Goal: Task Accomplishment & Management: Manage account settings

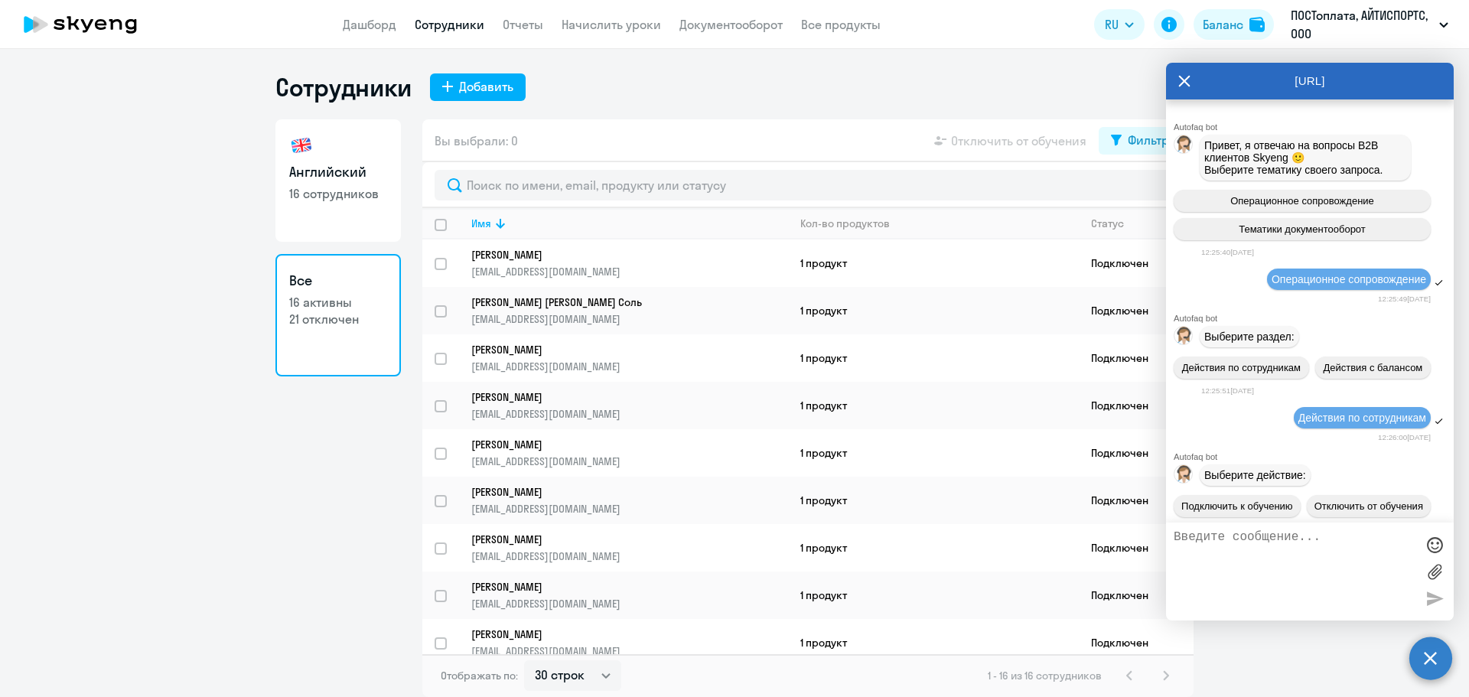
select select "30"
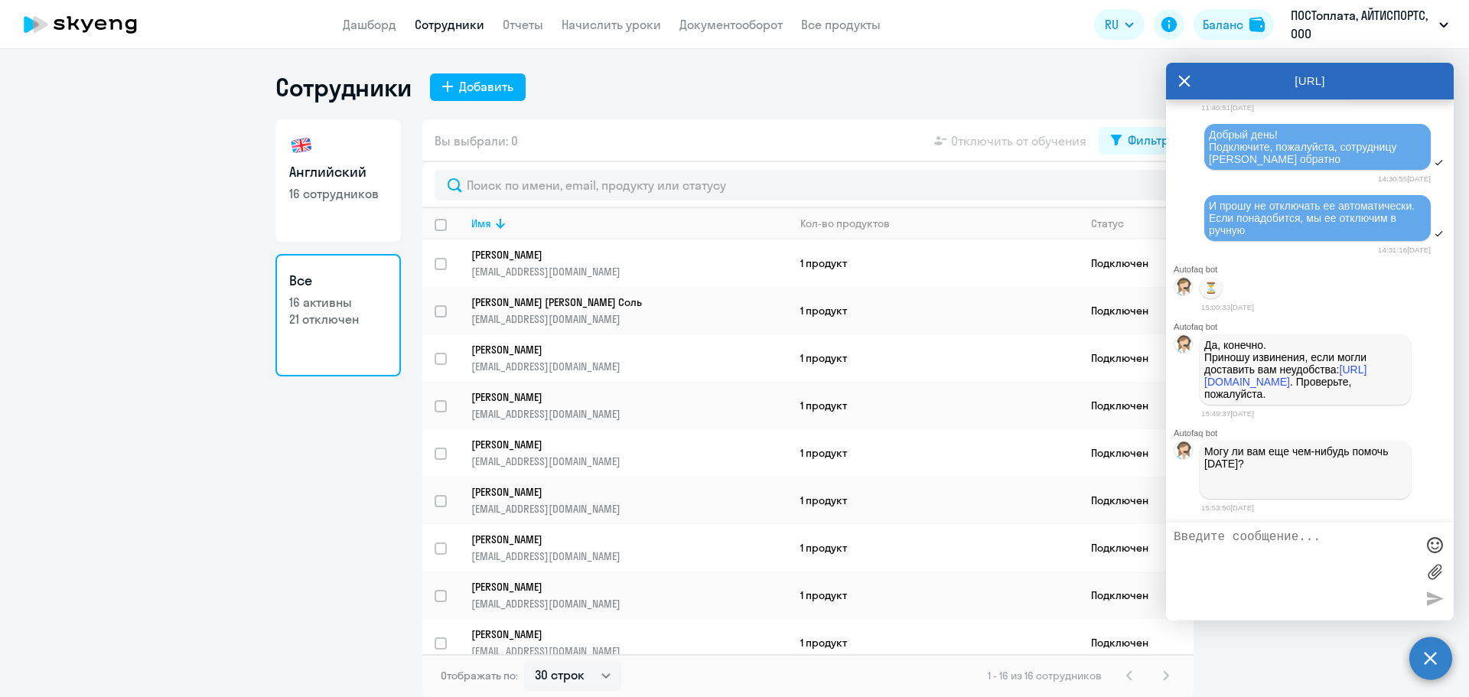
click at [1266, 565] on textarea at bounding box center [1295, 571] width 242 height 83
click at [1295, 556] on textarea at bounding box center [1295, 571] width 242 height 83
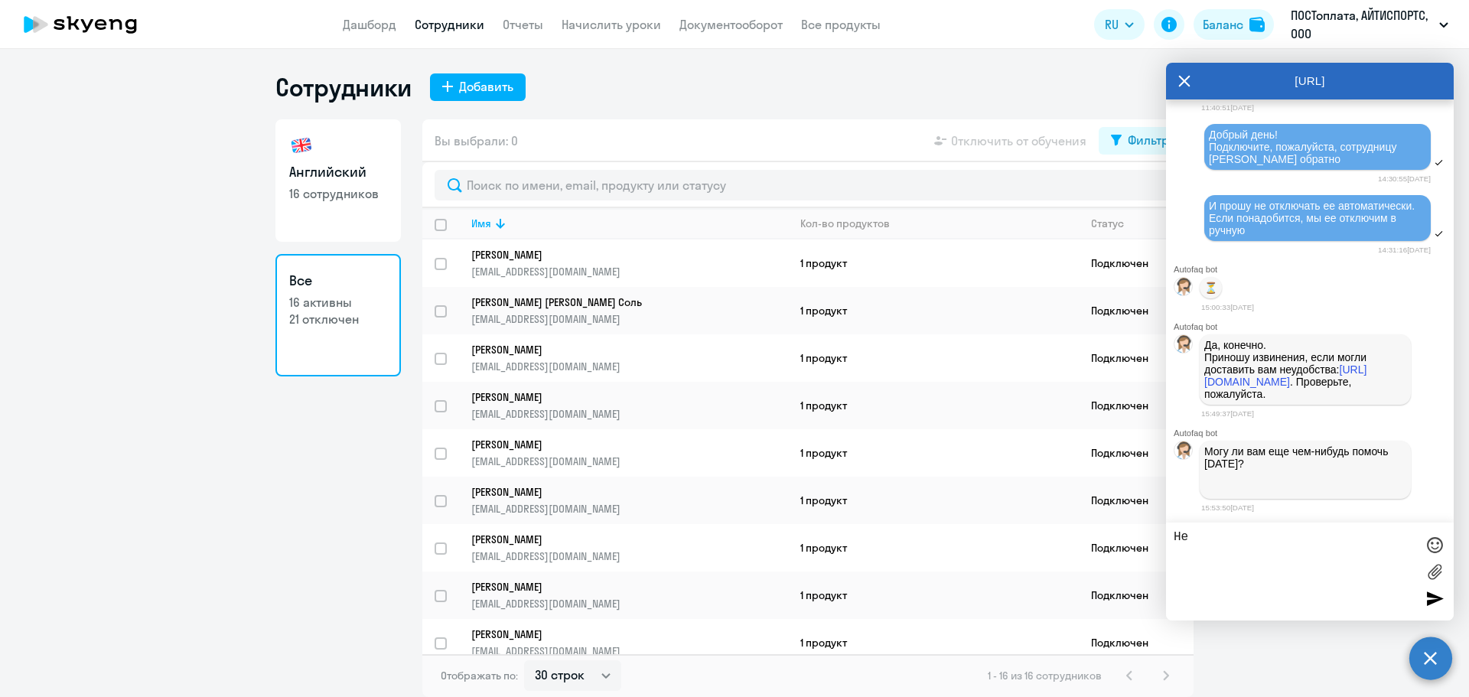
type textarea "[PERSON_NAME]"
type textarea "Проверила, спасибо большое! Это все! Спасибо за помощь!"
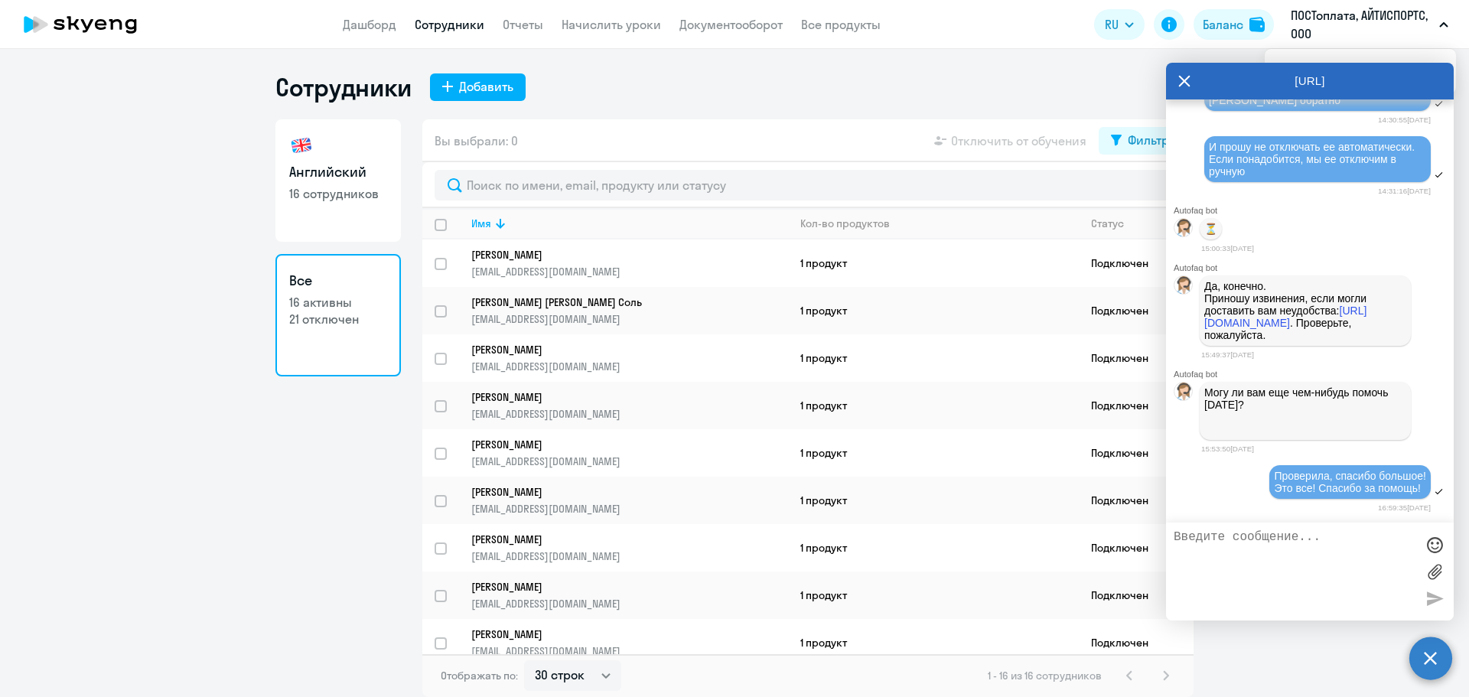
click at [1302, 584] on textarea at bounding box center [1295, 571] width 242 height 83
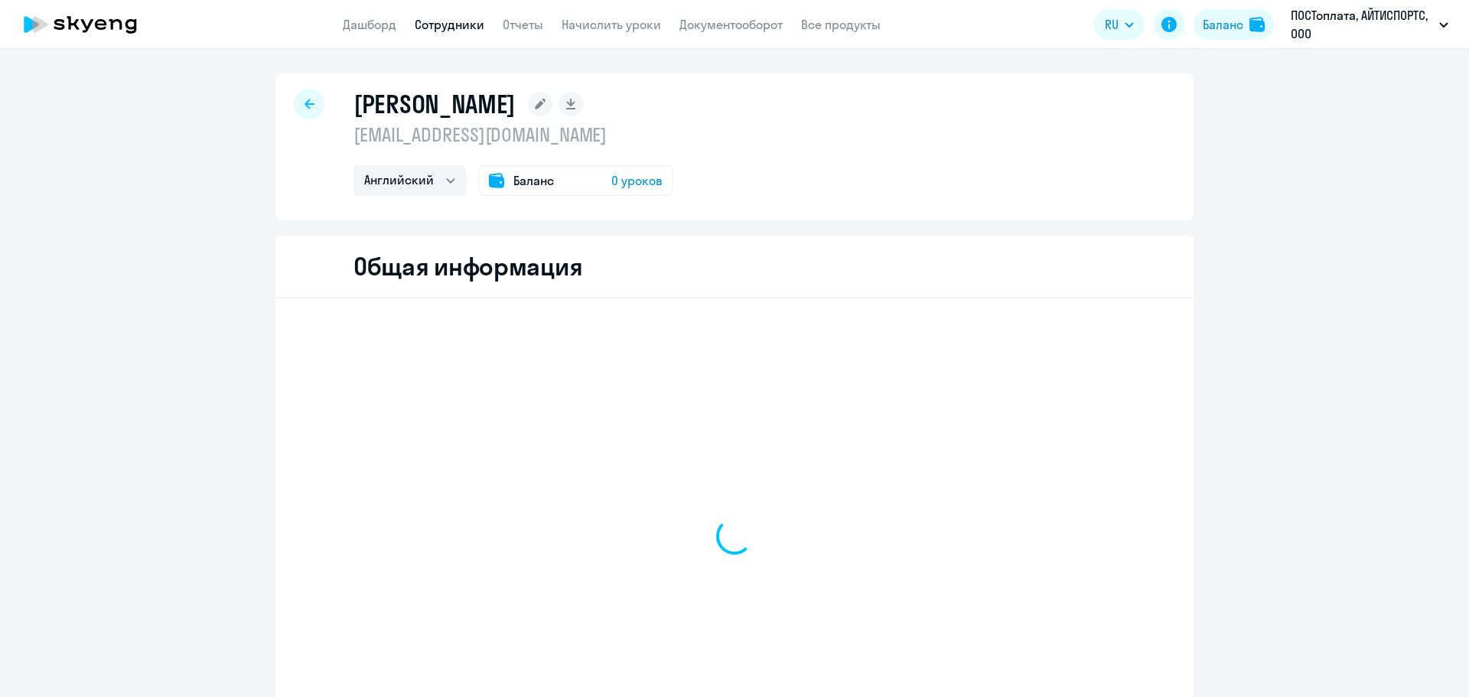
select select "english"
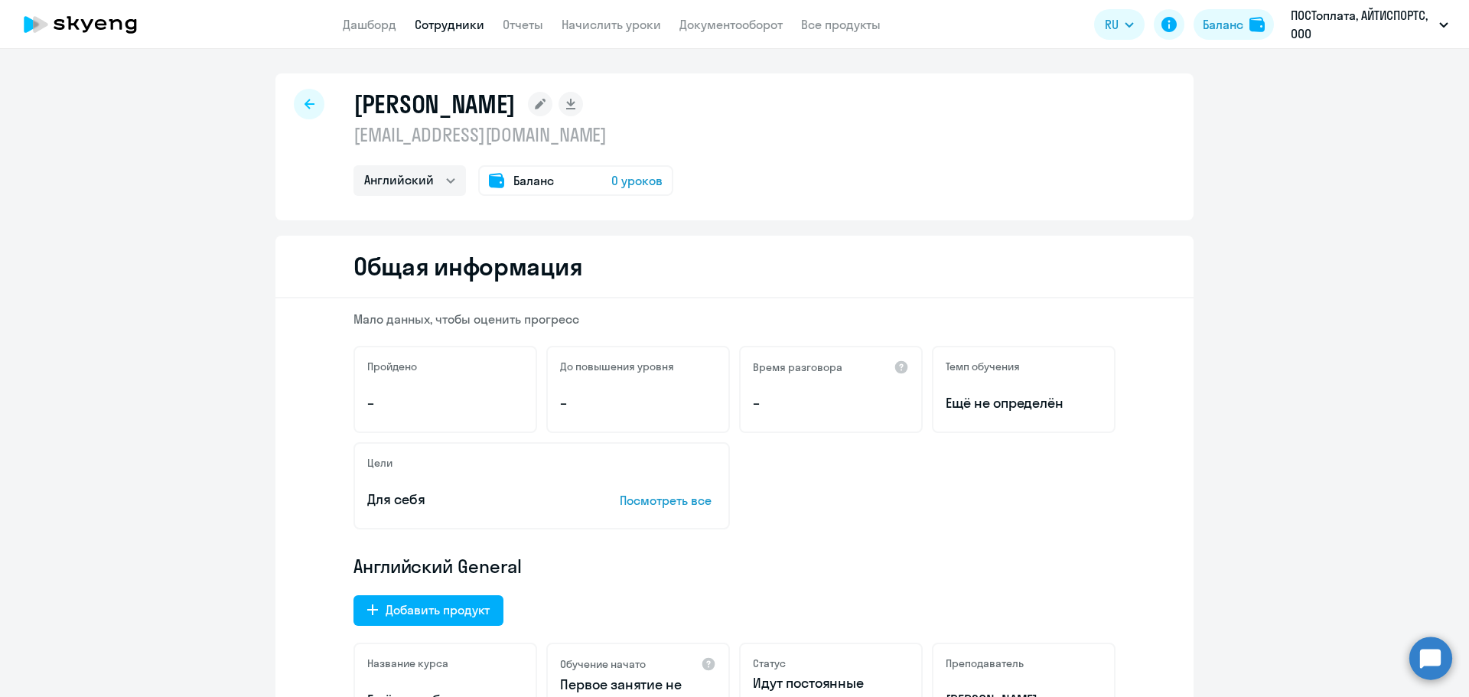
click at [294, 100] on div at bounding box center [309, 104] width 31 height 31
click at [453, 19] on link "Сотрудники" at bounding box center [450, 24] width 70 height 15
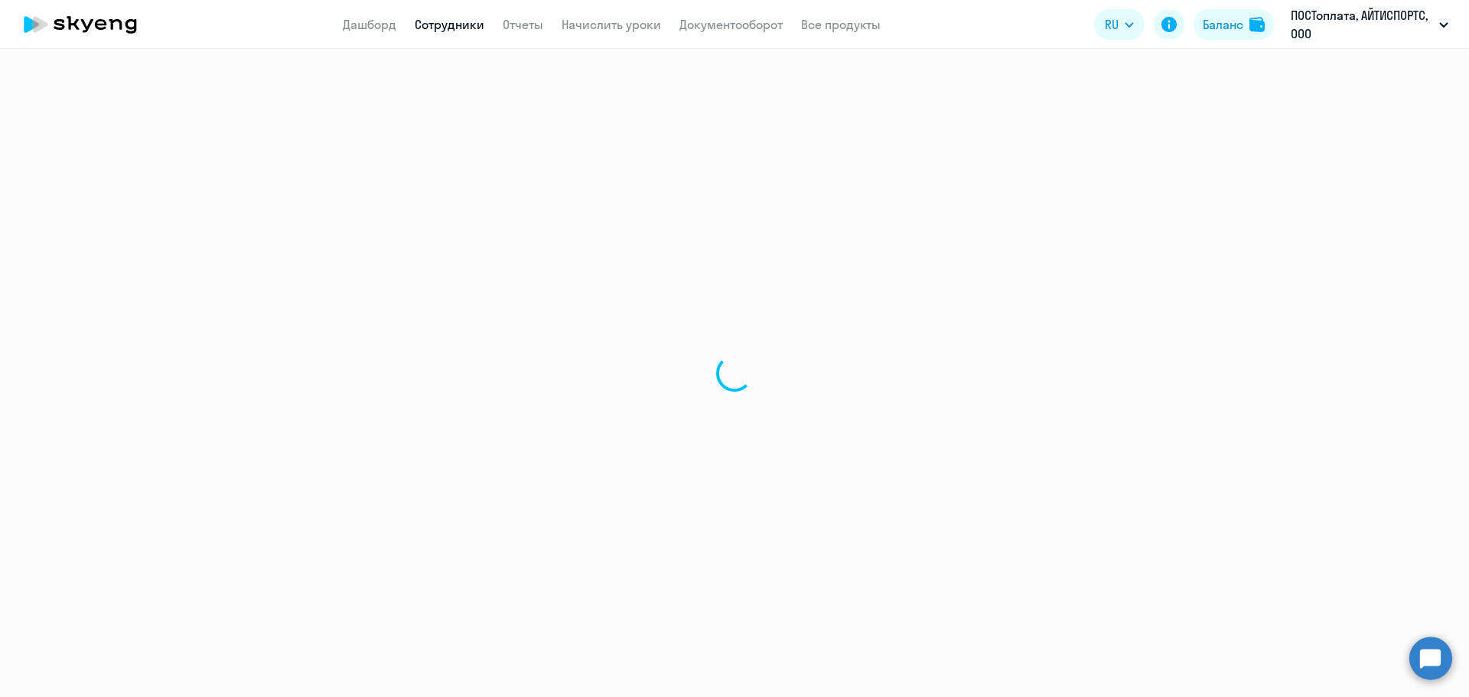
select select "30"
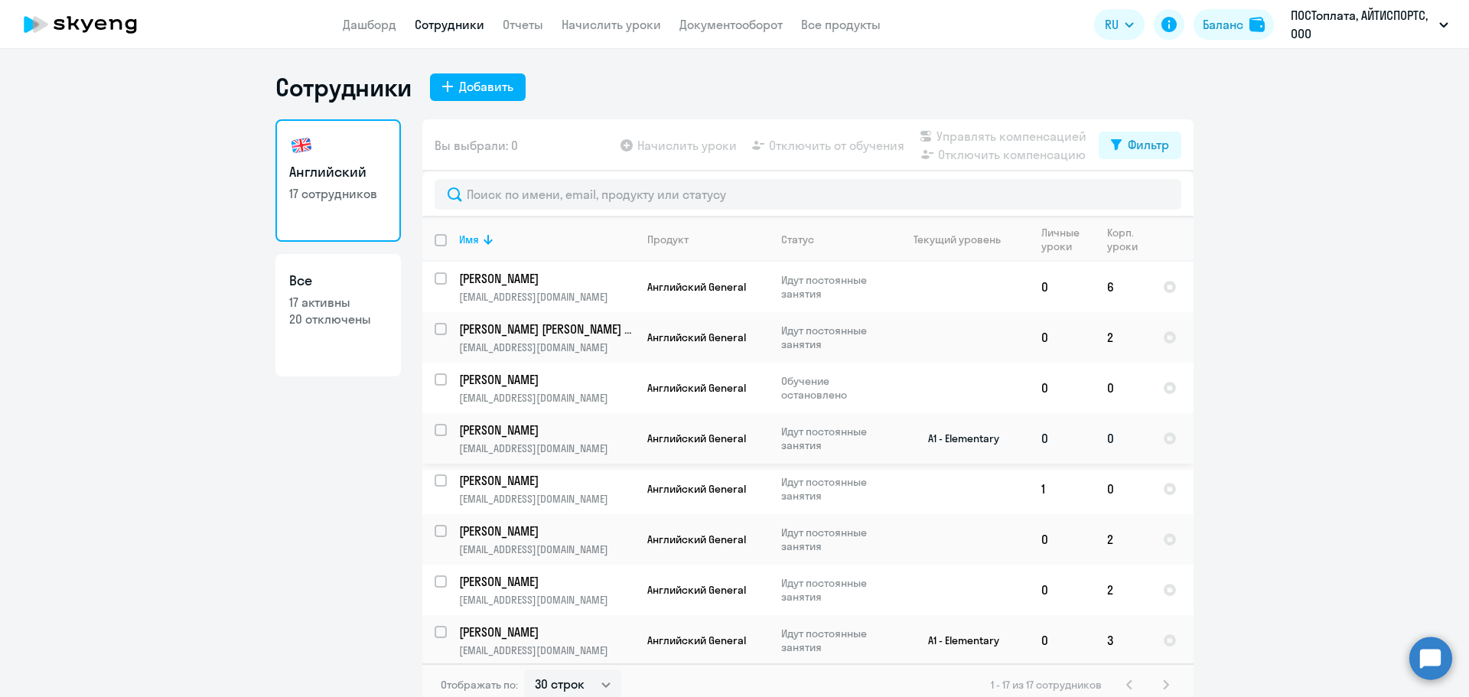
click at [435, 430] on input "select row 40477394" at bounding box center [450, 439] width 31 height 31
checkbox input "true"
click at [697, 143] on span "Начислить уроки" at bounding box center [686, 145] width 99 height 18
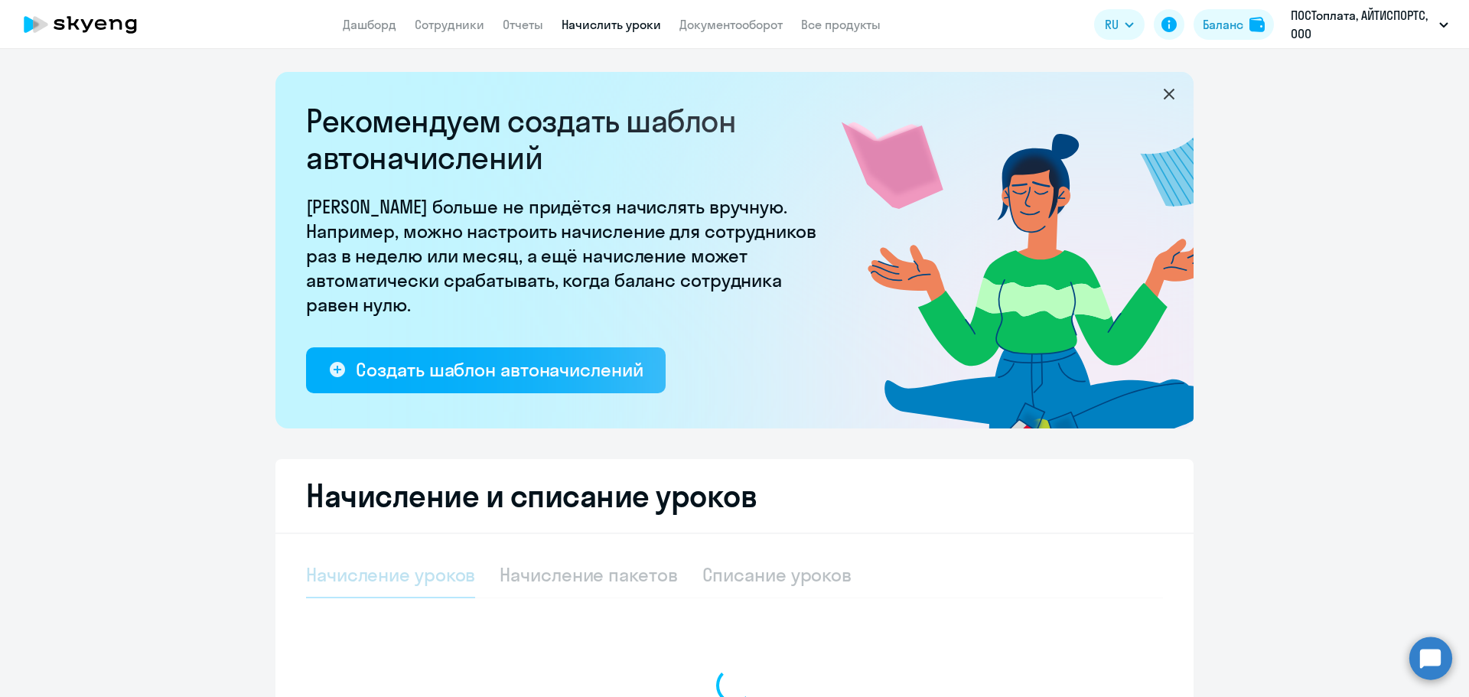
select select "10"
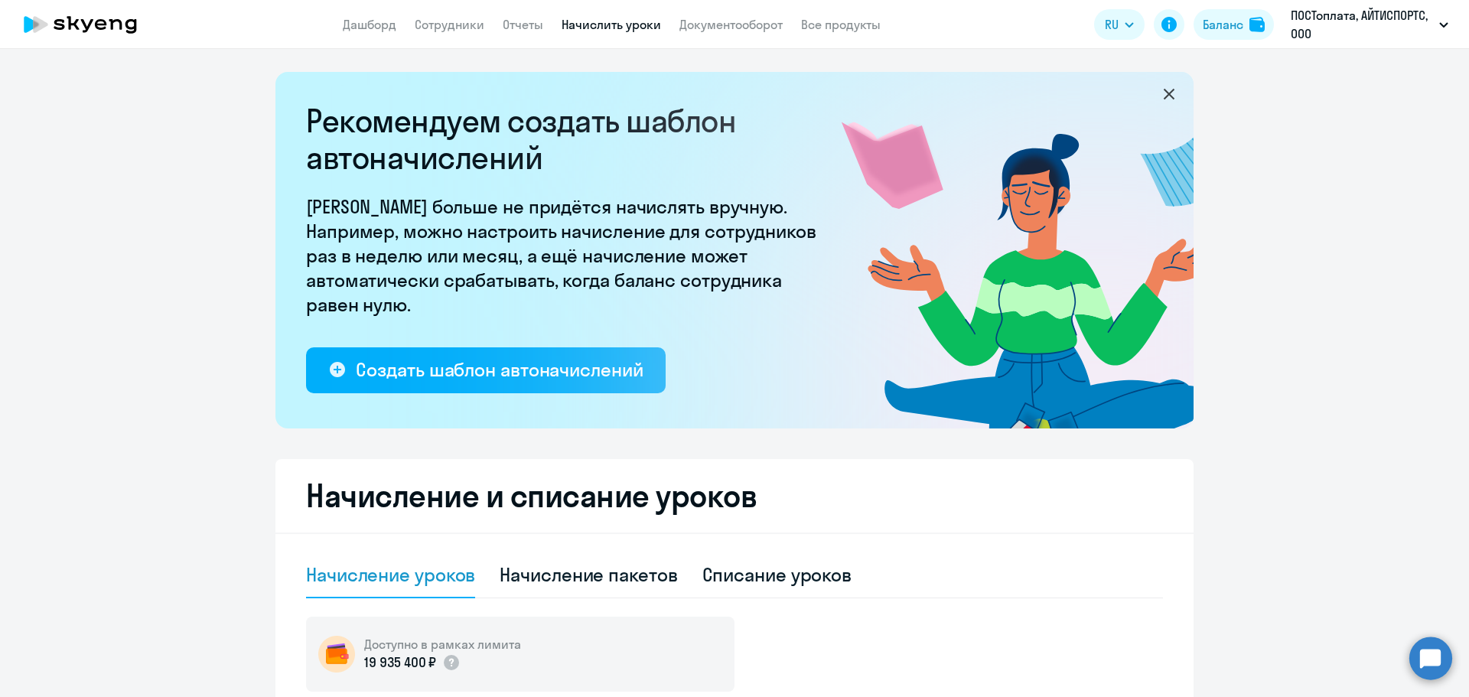
scroll to position [428, 0]
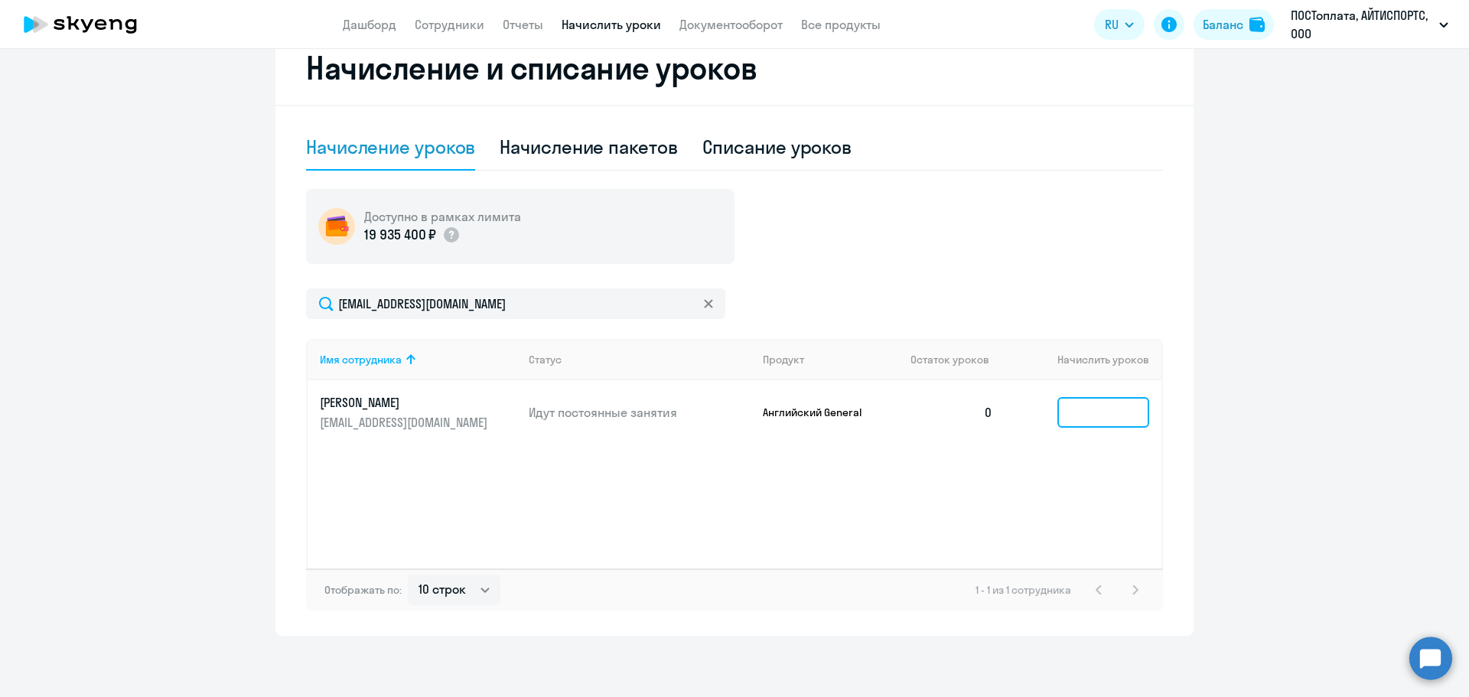
click at [1100, 409] on input at bounding box center [1103, 412] width 92 height 31
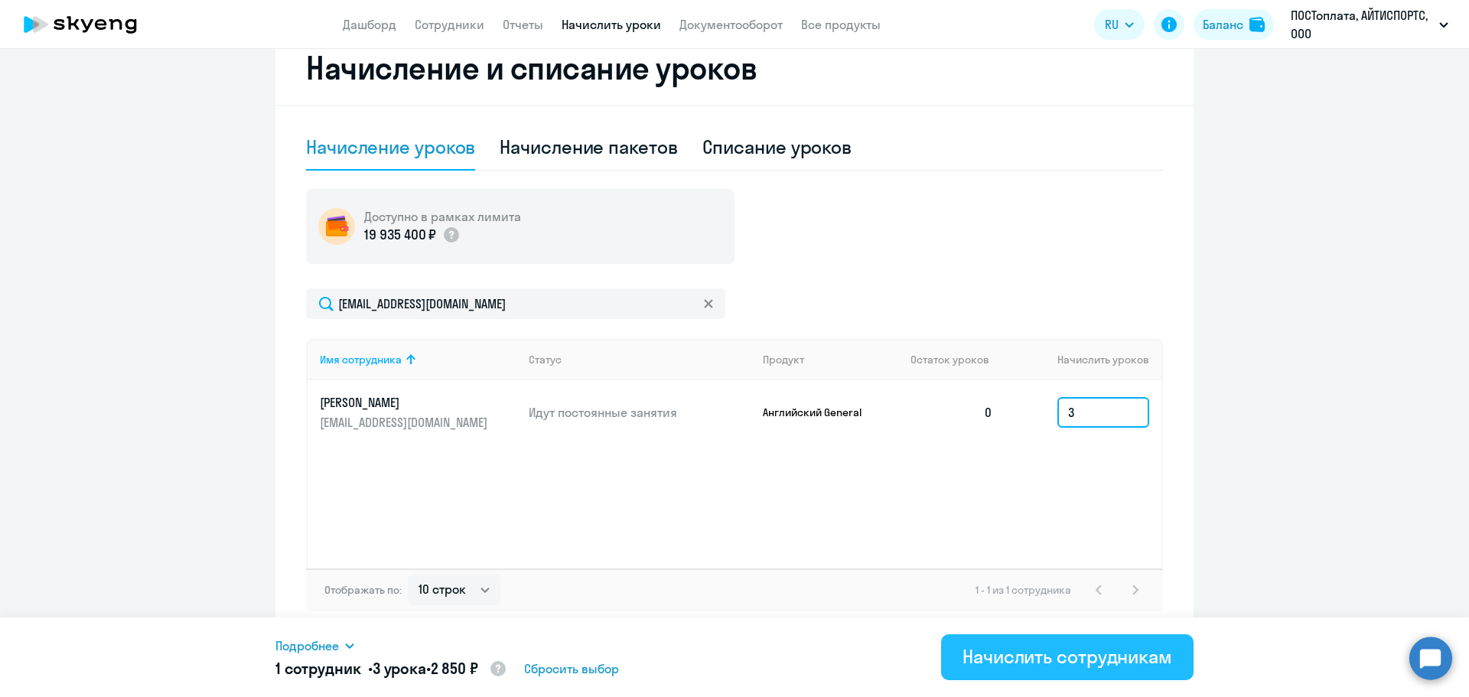
type input "3"
click at [1129, 646] on div "Начислить сотрудникам" at bounding box center [1068, 656] width 210 height 24
